Goal: Information Seeking & Learning: Learn about a topic

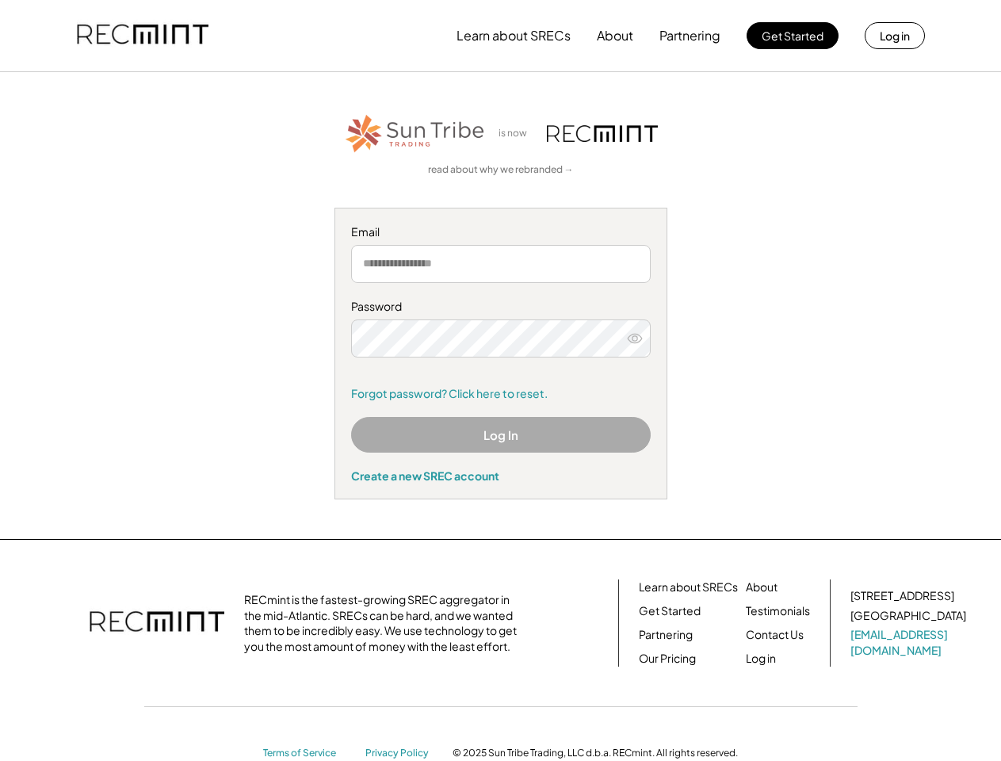
click at [500, 380] on div "Password Remember me Forgot password? Click here to reset." at bounding box center [501, 350] width 300 height 102
click at [500, 36] on button "Learn about SRECs" at bounding box center [514, 36] width 114 height 32
click at [501, 36] on button "Learn about SRECs" at bounding box center [514, 36] width 114 height 32
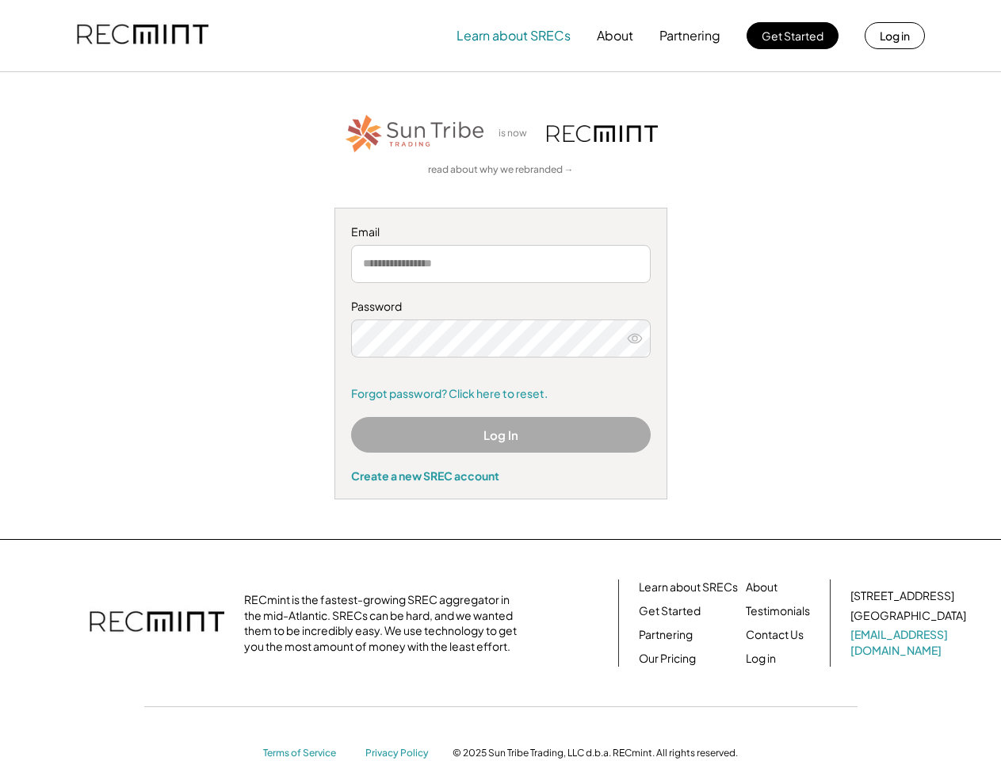
click at [143, 36] on img at bounding box center [143, 36] width 132 height 54
click at [690, 36] on button "Partnering" at bounding box center [689, 36] width 61 height 32
click at [514, 36] on button "Learn about SRECs" at bounding box center [514, 36] width 114 height 32
click at [615, 36] on button "About" at bounding box center [615, 36] width 36 height 32
